Goal: Information Seeking & Learning: Check status

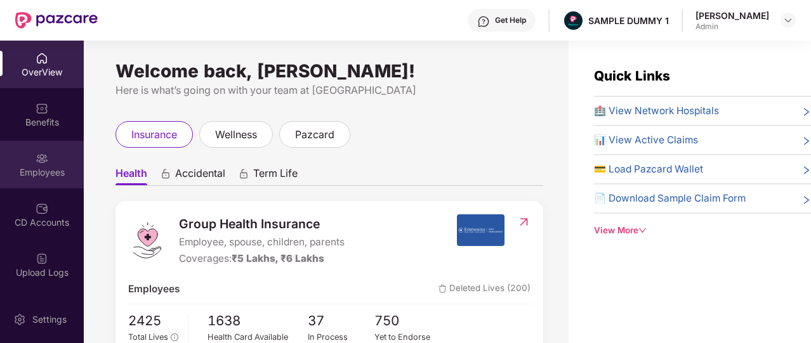
click at [11, 160] on div "Employees" at bounding box center [42, 165] width 84 height 48
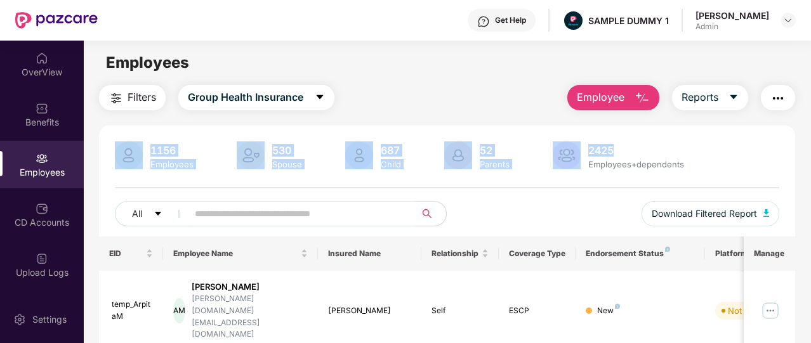
drag, startPoint x: 641, startPoint y: 111, endPoint x: 634, endPoint y: 103, distance: 10.4
click at [634, 103] on button "Employee" at bounding box center [613, 97] width 92 height 25
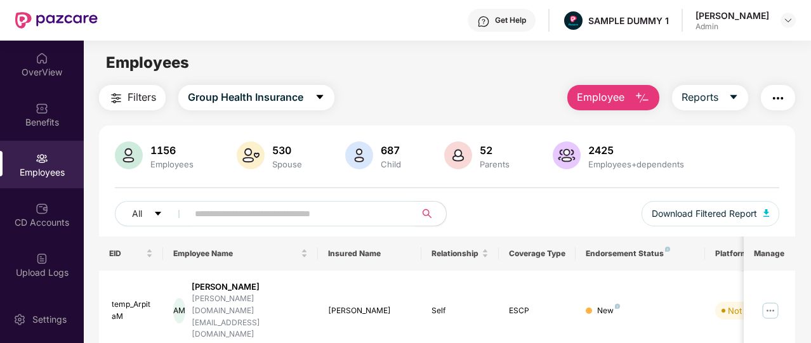
click at [748, 160] on div "1156 Employees 530 Spouse 687 Child [DEMOGRAPHIC_DATA] Parents 2425 Employees+d…" at bounding box center [447, 156] width 664 height 30
click at [774, 92] on img "button" at bounding box center [777, 98] width 15 height 15
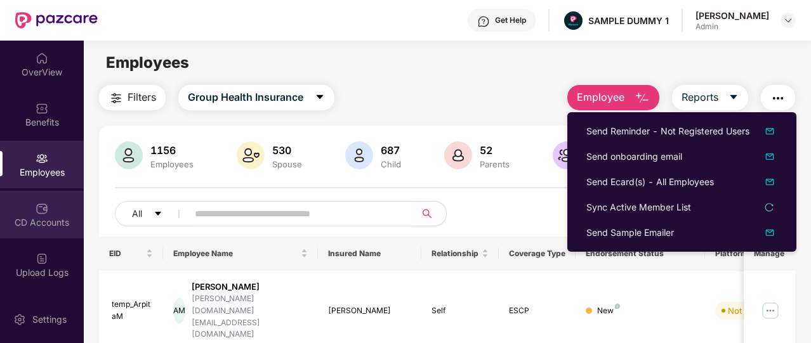
click at [16, 210] on div "CD Accounts" at bounding box center [42, 215] width 84 height 48
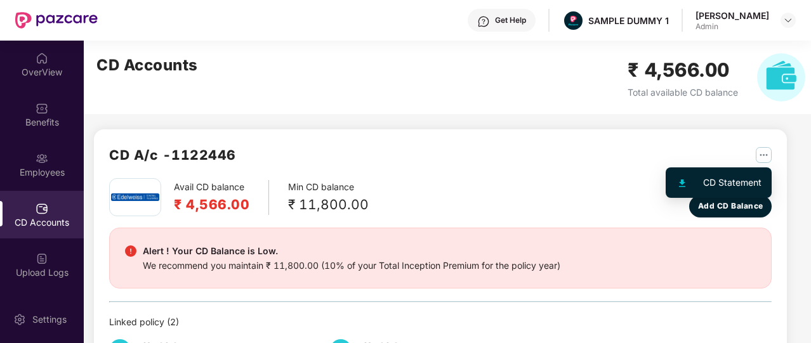
click at [763, 153] on img "button" at bounding box center [763, 155] width 16 height 16
click at [765, 153] on img "button" at bounding box center [763, 155] width 16 height 16
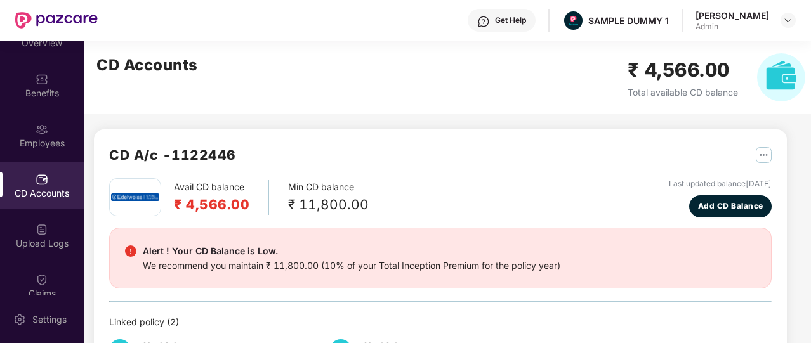
scroll to position [34, 0]
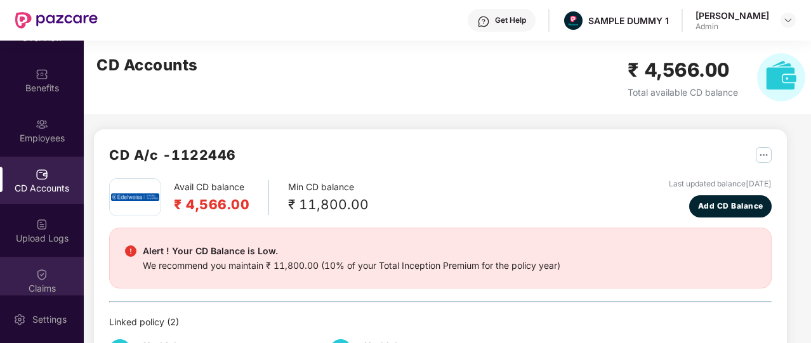
click at [55, 285] on div "Claims" at bounding box center [42, 288] width 84 height 13
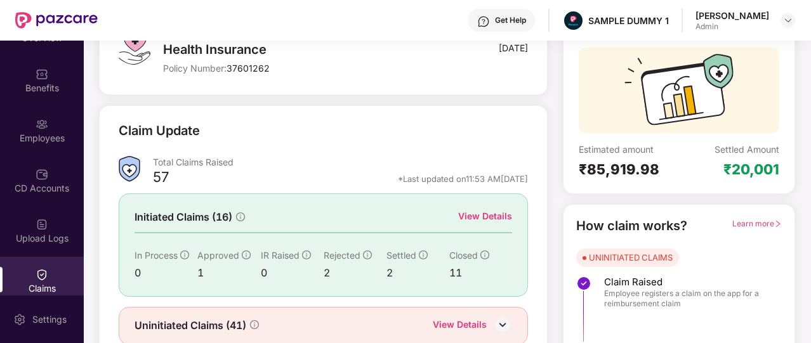
scroll to position [111, 0]
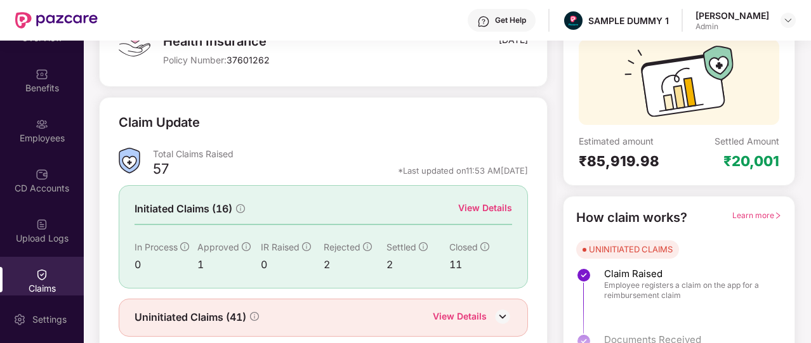
click at [481, 209] on div "View Details" at bounding box center [485, 208] width 54 height 14
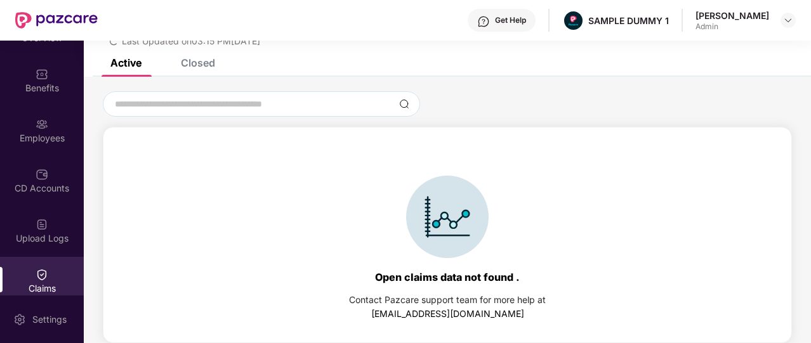
scroll to position [55, 0]
click at [200, 62] on div "Closed" at bounding box center [198, 62] width 34 height 13
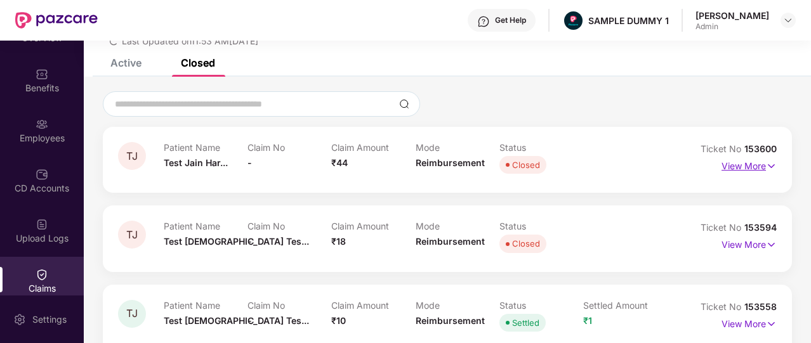
click at [741, 162] on p "View More" at bounding box center [748, 164] width 55 height 17
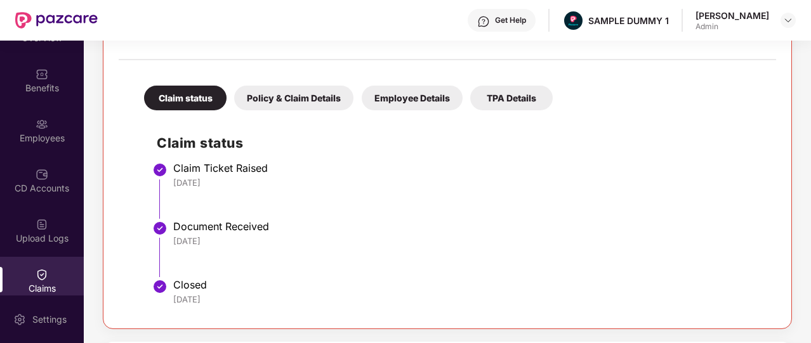
scroll to position [238, 0]
